Goal: Information Seeking & Learning: Learn about a topic

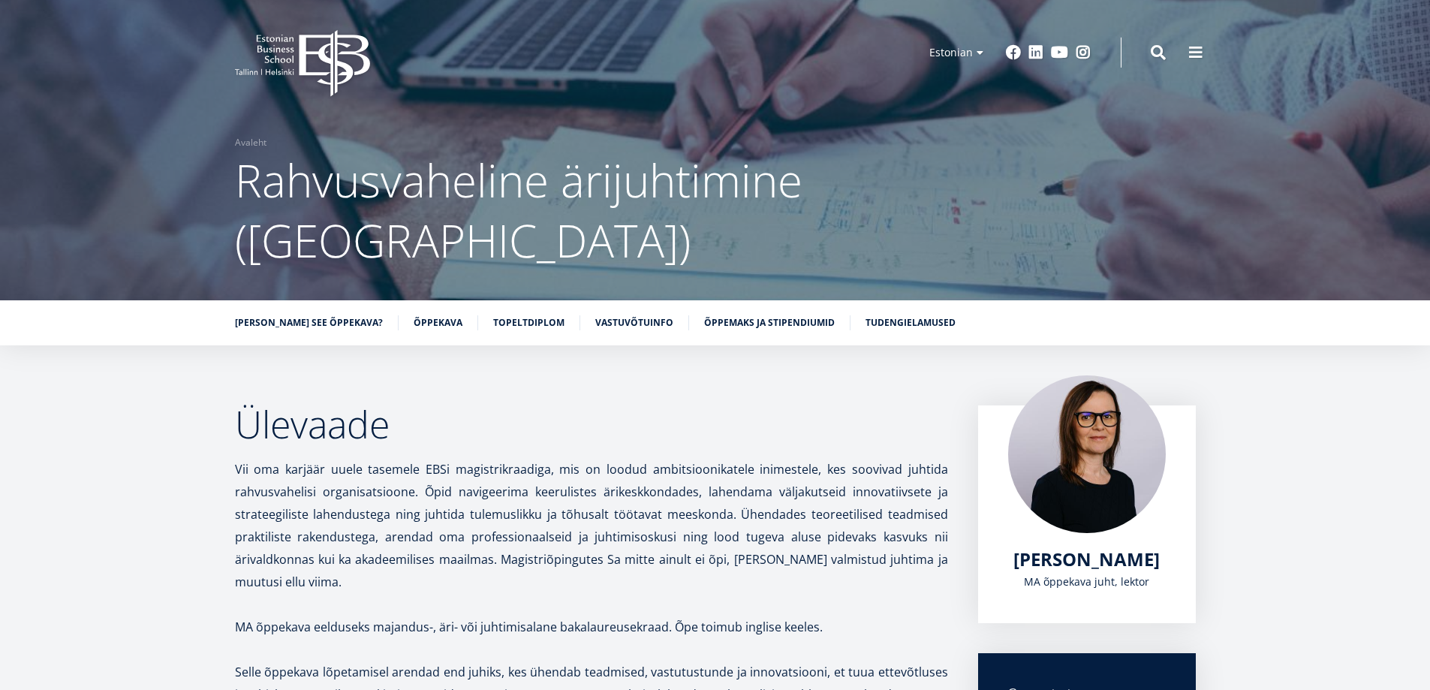
drag, startPoint x: 793, startPoint y: 438, endPoint x: 815, endPoint y: 151, distance: 287.7
click at [631, 314] on link "Vastuvõtuinfo" at bounding box center [634, 321] width 78 height 15
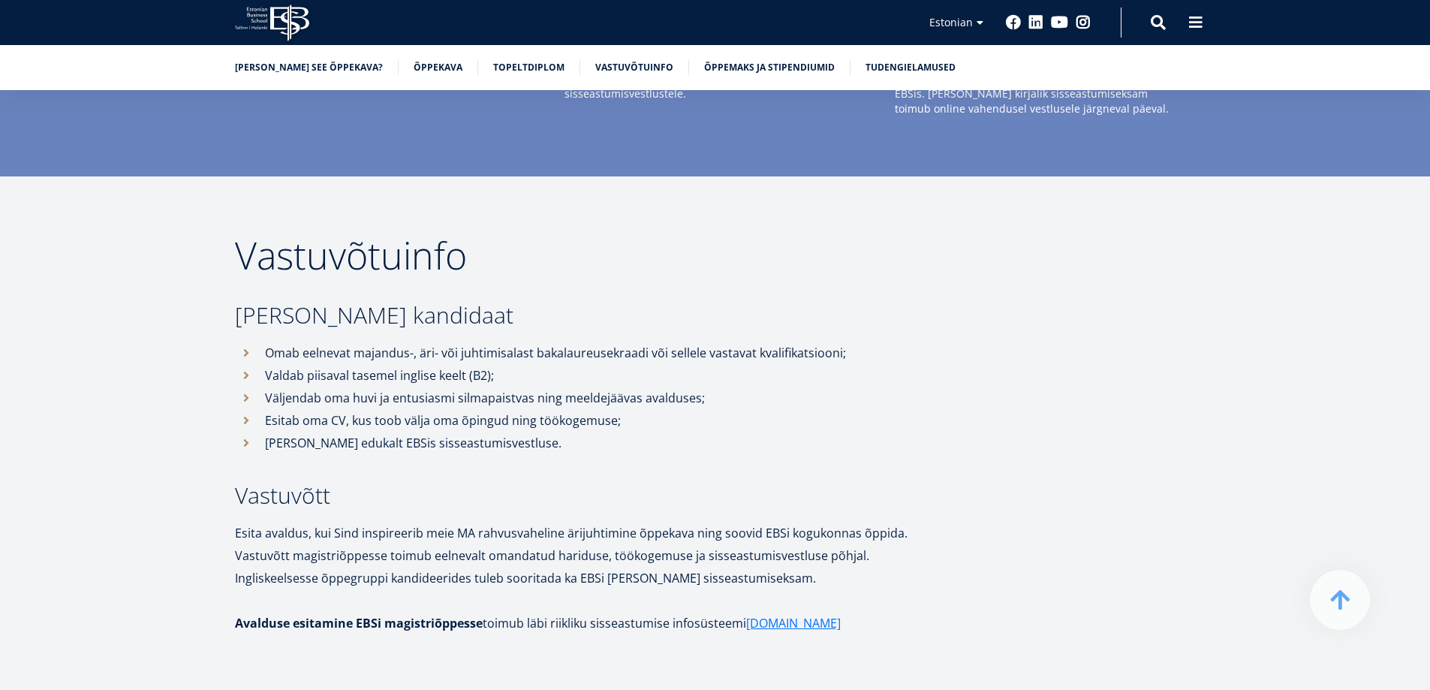
click at [279, 20] on icon "EBS Logo Created with Sketch." at bounding box center [272, 23] width 74 height 37
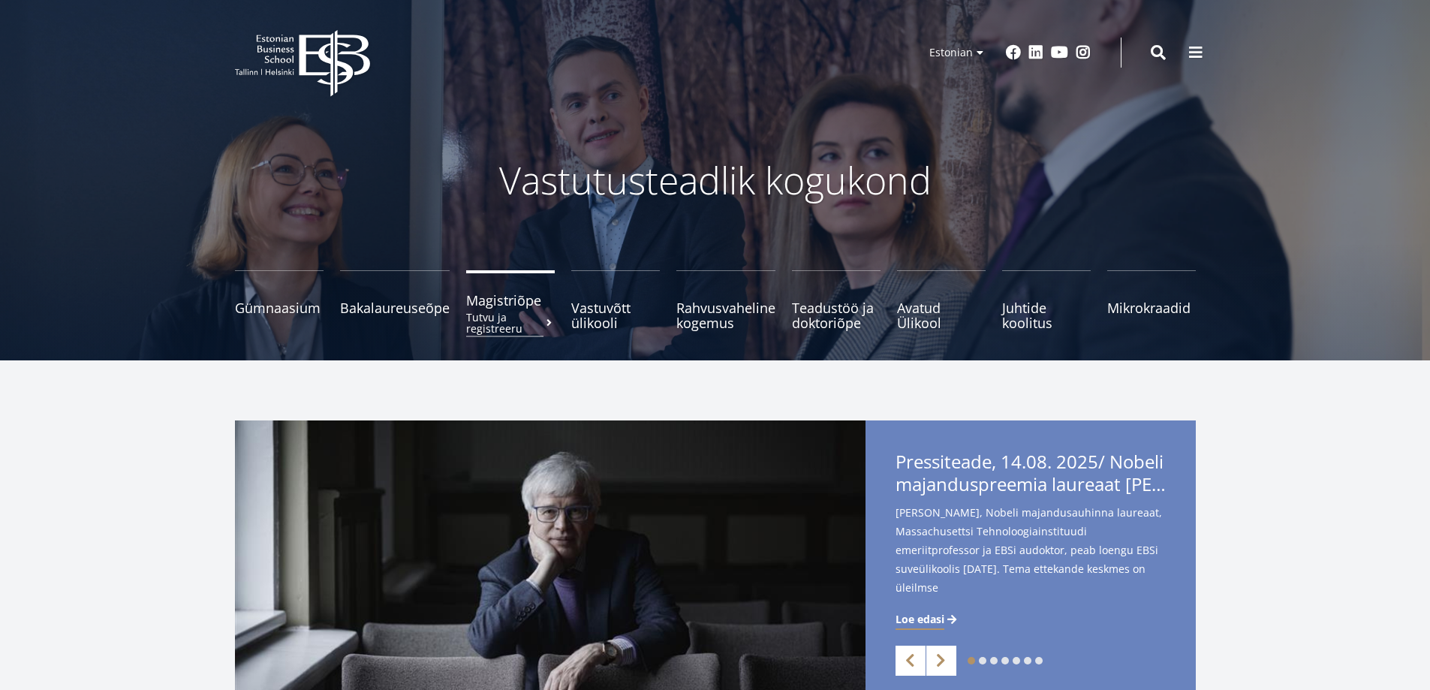
click at [508, 309] on link "Magistriõpe Tutvu ja registreeru" at bounding box center [510, 300] width 89 height 60
